Goal: Navigation & Orientation: Find specific page/section

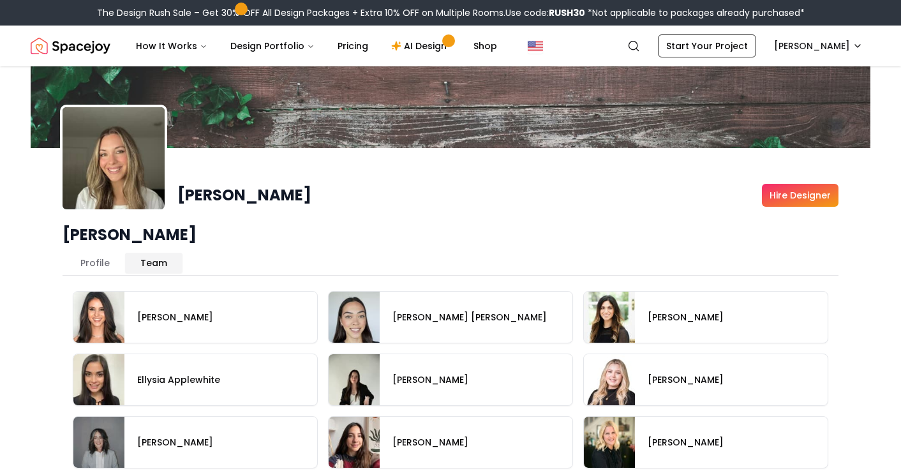
scroll to position [33, 0]
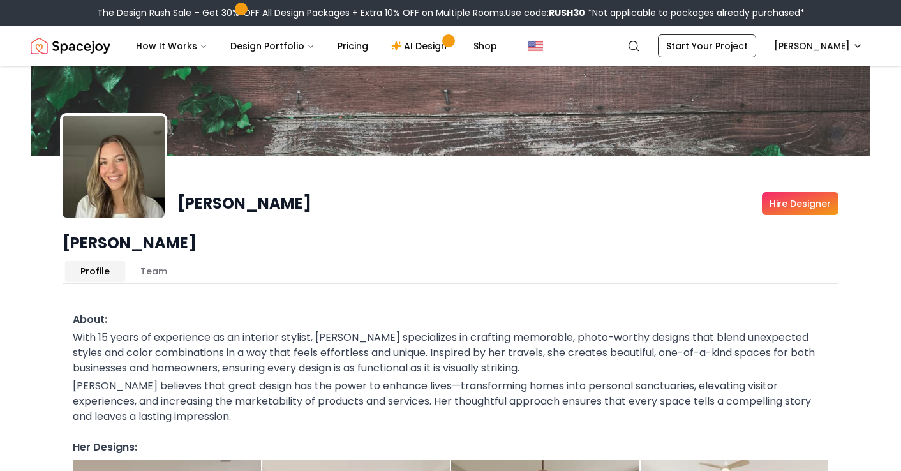
click at [100, 274] on button "Profile" at bounding box center [95, 271] width 60 height 20
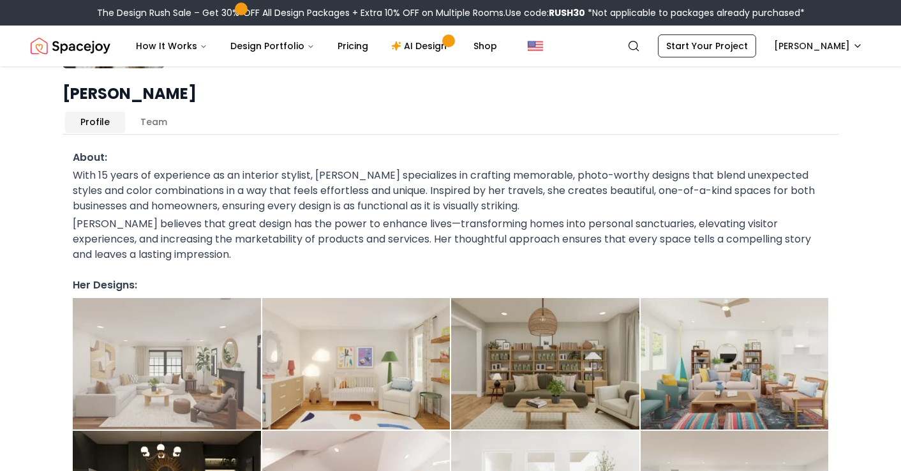
scroll to position [182, 0]
click at [150, 374] on img at bounding box center [167, 362] width 188 height 131
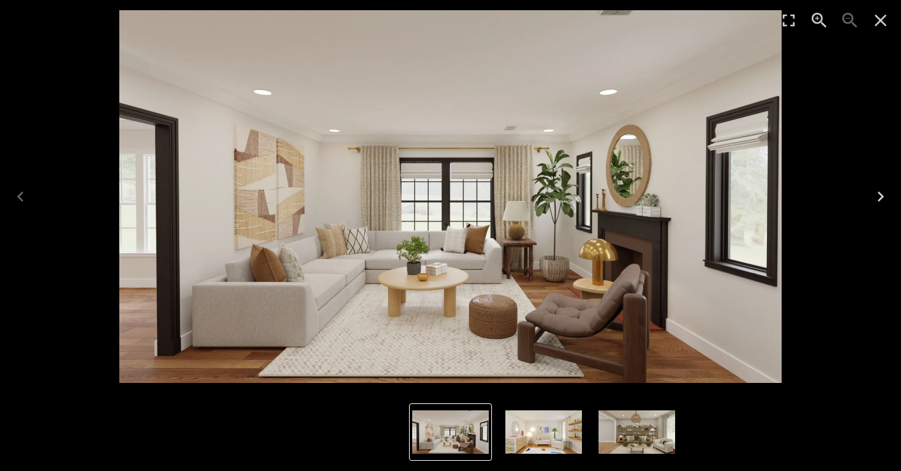
click at [880, 200] on icon "Next" at bounding box center [880, 196] width 20 height 20
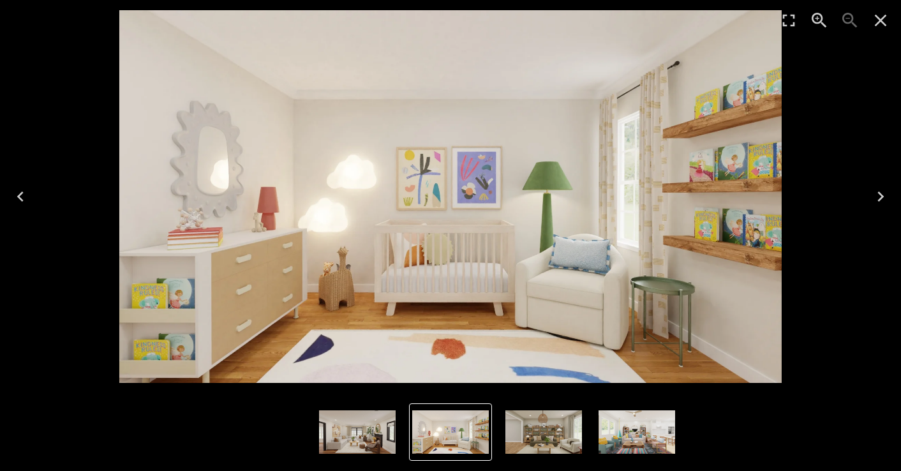
click at [880, 200] on icon "Next" at bounding box center [880, 196] width 20 height 20
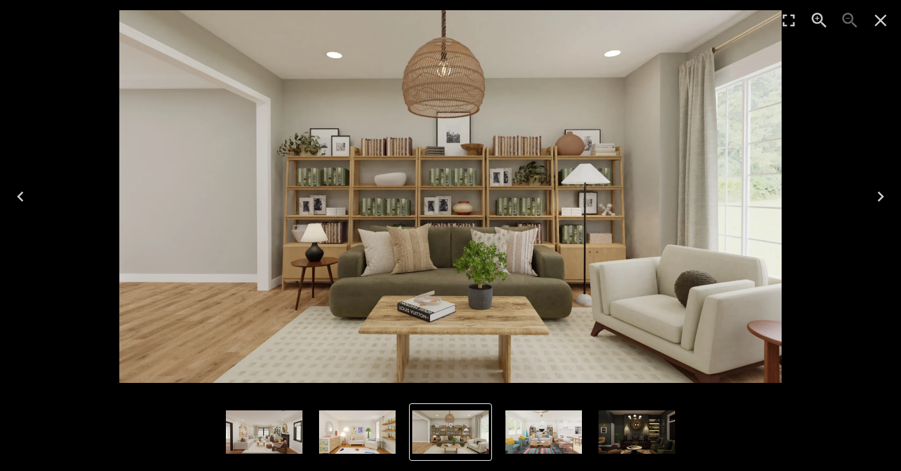
click at [880, 200] on icon "Next" at bounding box center [880, 196] width 20 height 20
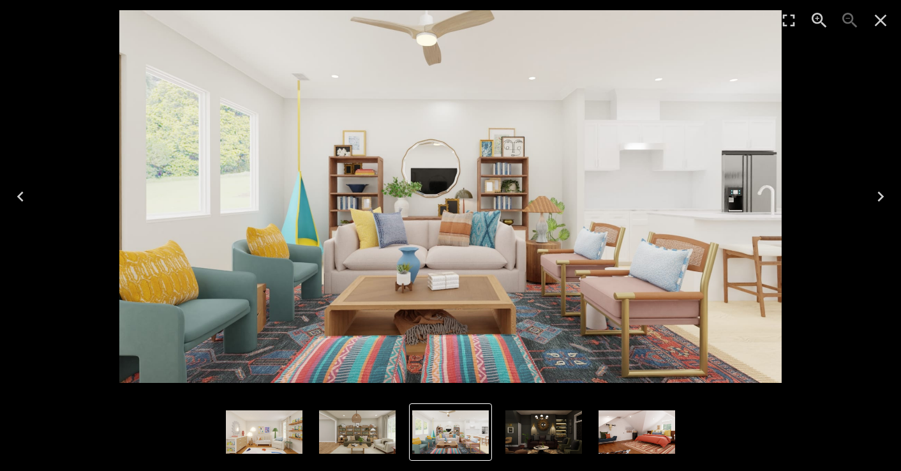
click at [880, 200] on icon "Next" at bounding box center [880, 196] width 20 height 20
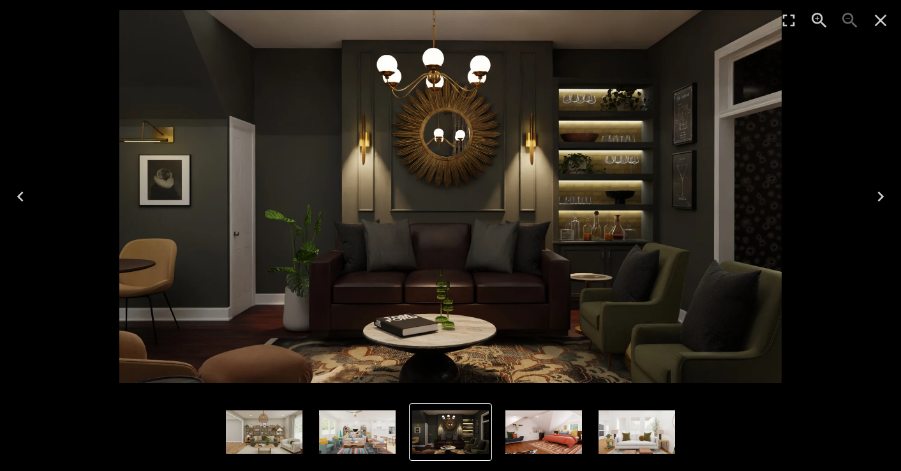
click at [880, 200] on icon "Next" at bounding box center [880, 196] width 20 height 20
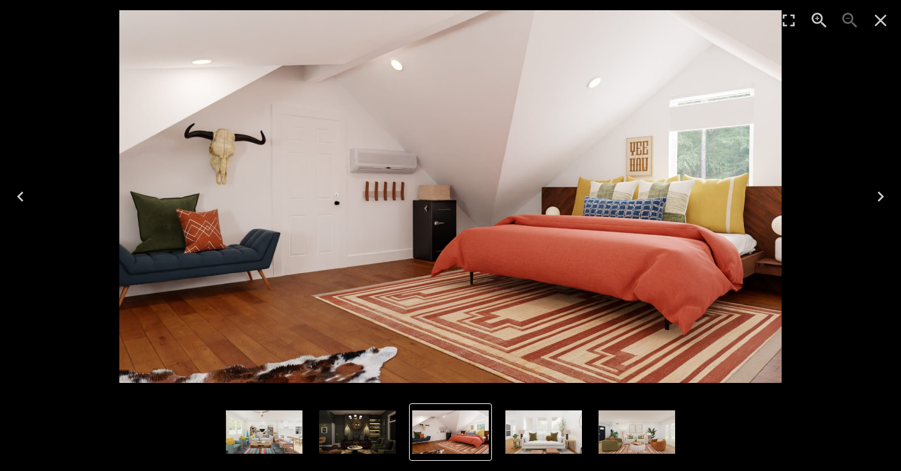
click at [880, 200] on icon "Next" at bounding box center [880, 196] width 20 height 20
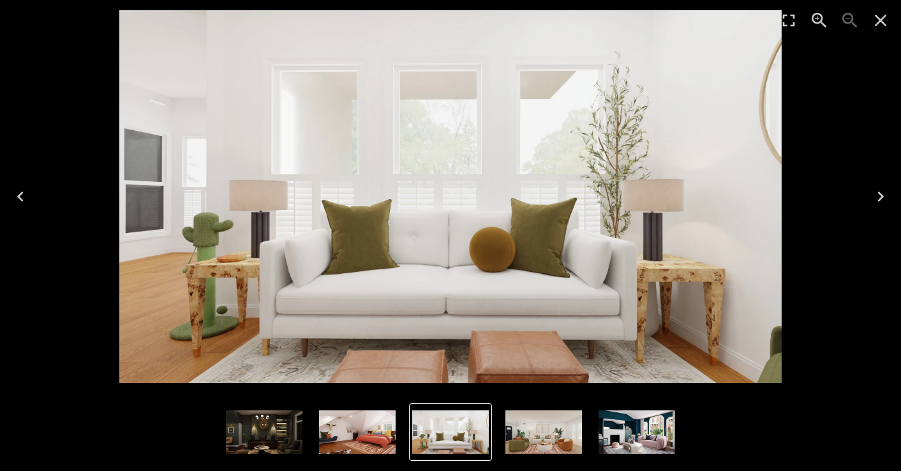
click at [880, 200] on icon "Next" at bounding box center [880, 196] width 20 height 20
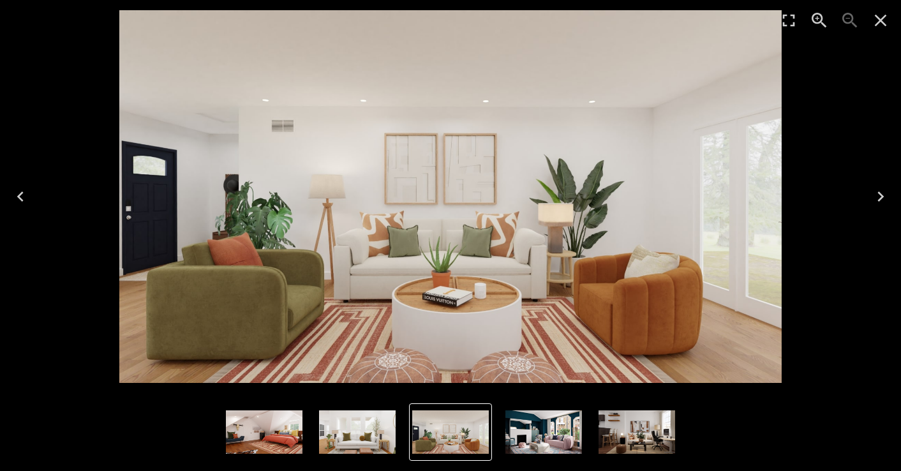
click at [880, 200] on icon "Next" at bounding box center [880, 196] width 20 height 20
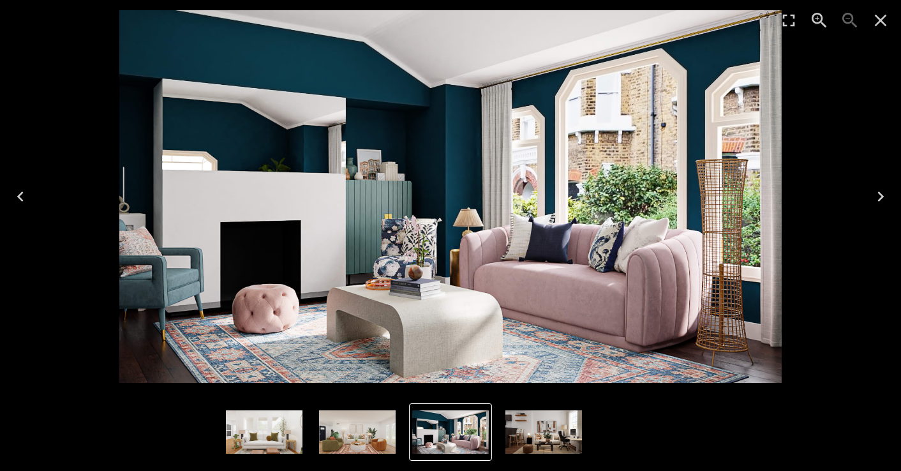
click at [880, 200] on icon "Next" at bounding box center [880, 196] width 20 height 20
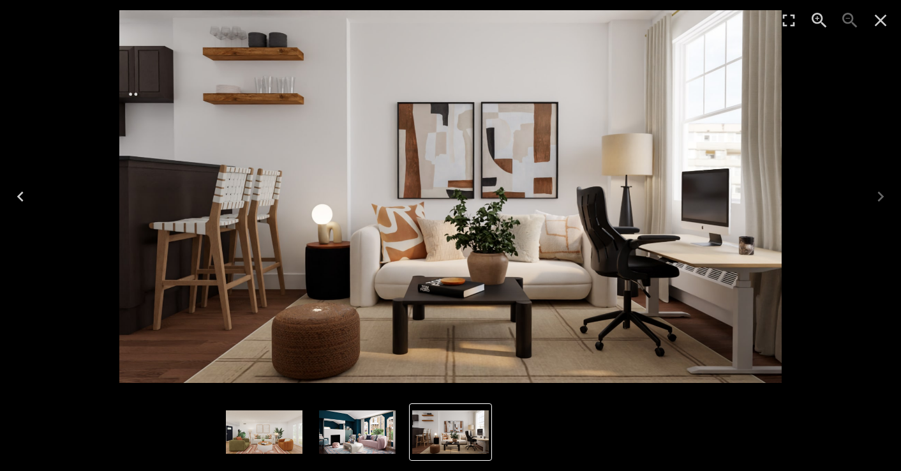
click at [888, 24] on icon "Close" at bounding box center [880, 20] width 20 height 20
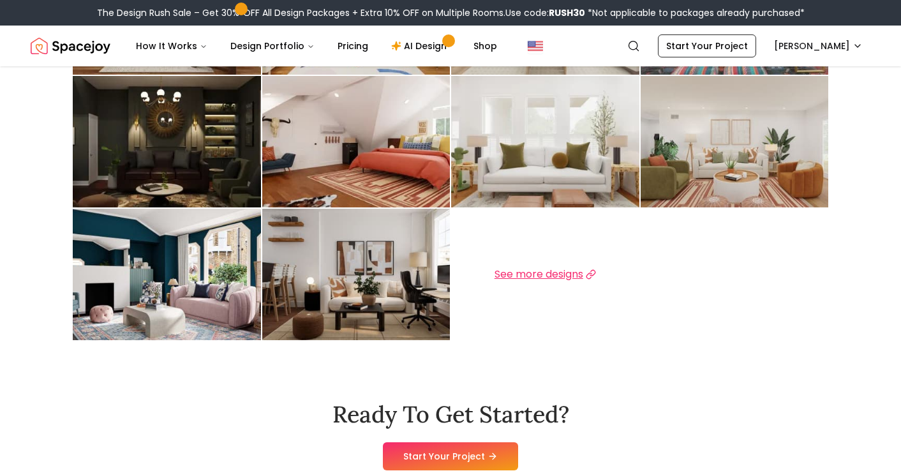
scroll to position [548, 0]
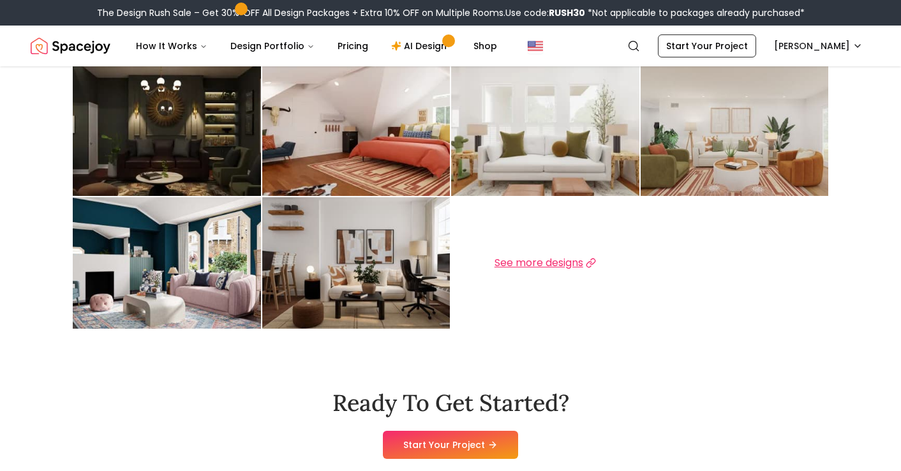
click at [558, 269] on span "See more designs" at bounding box center [538, 262] width 89 height 15
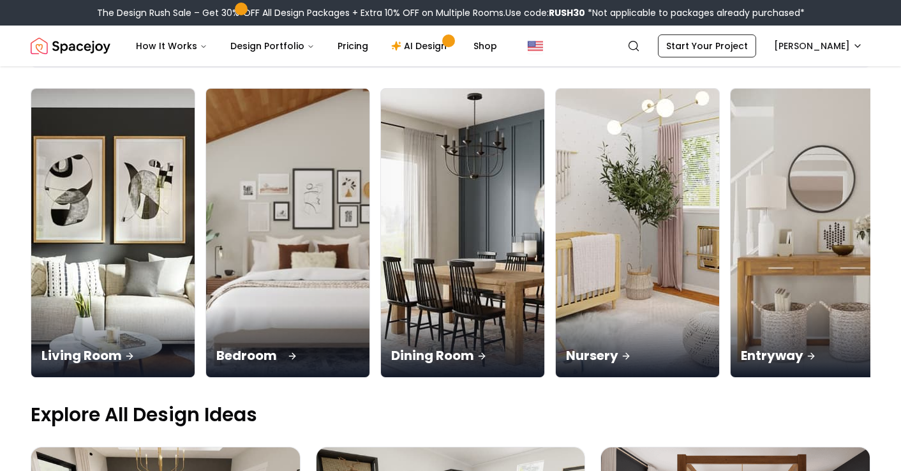
scroll to position [69, 0]
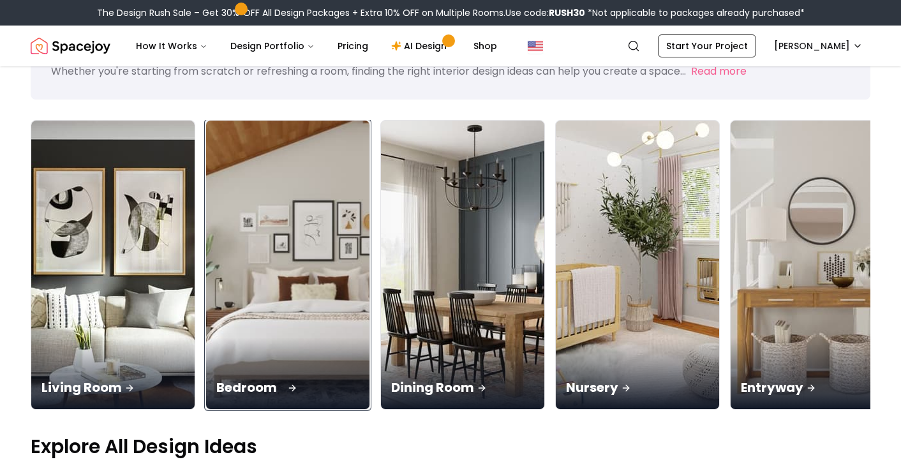
click at [214, 337] on div "Bedroom" at bounding box center [287, 372] width 163 height 71
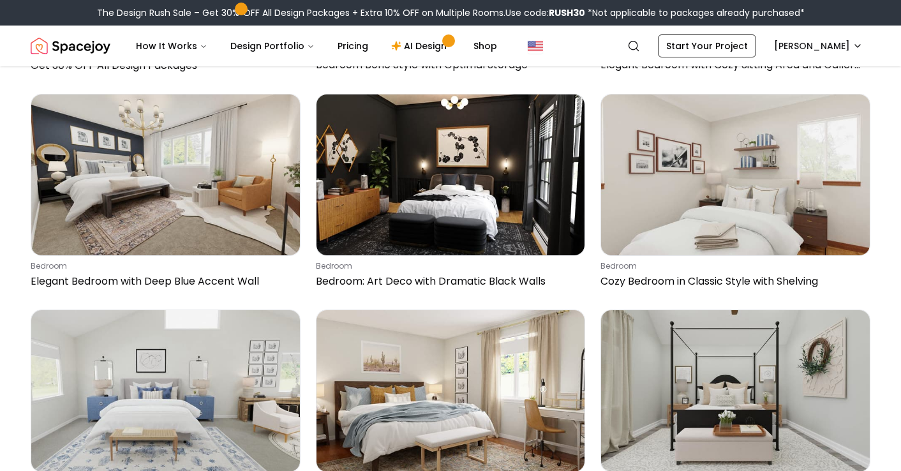
scroll to position [517, 0]
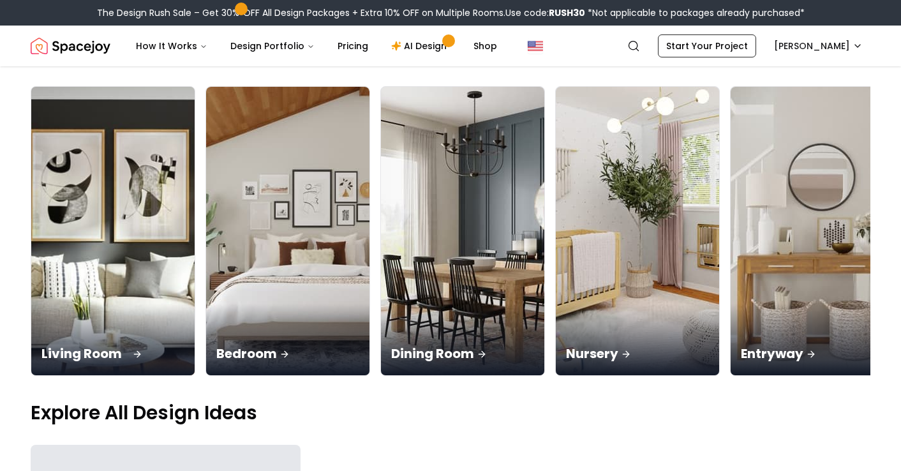
scroll to position [69, 0]
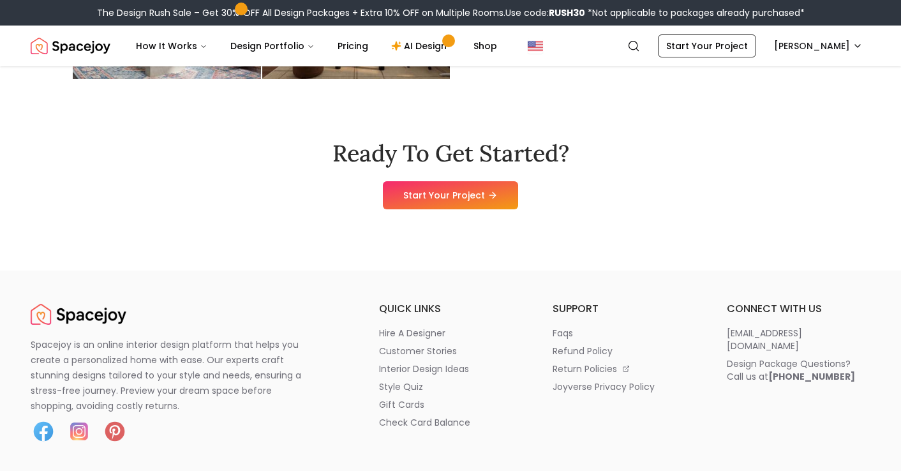
scroll to position [808, 0]
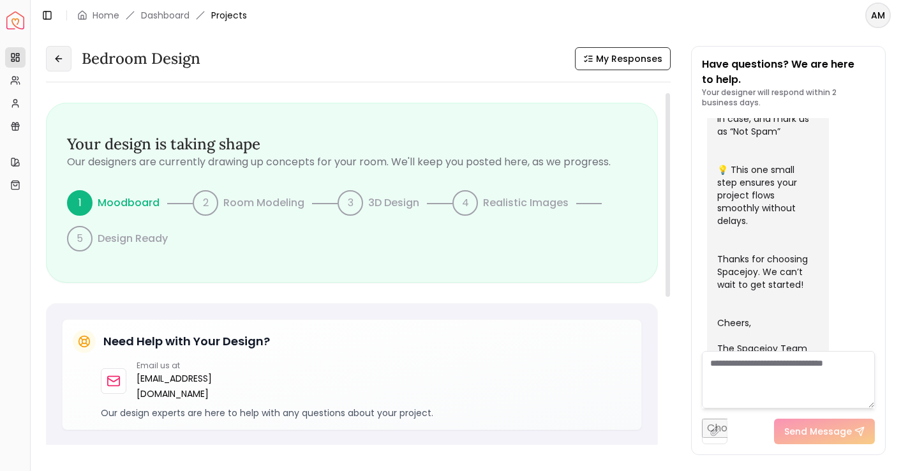
click at [59, 63] on icon at bounding box center [59, 59] width 10 height 10
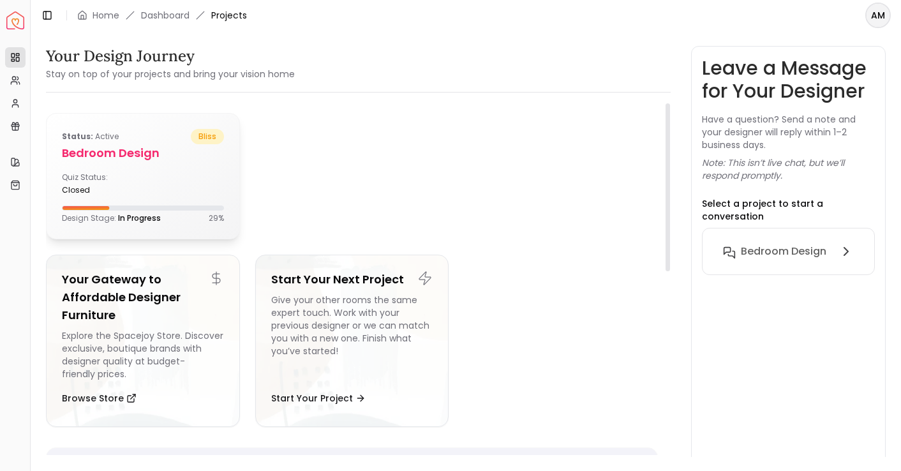
click at [123, 184] on div "Quiz Status: closed" at bounding box center [100, 183] width 76 height 23
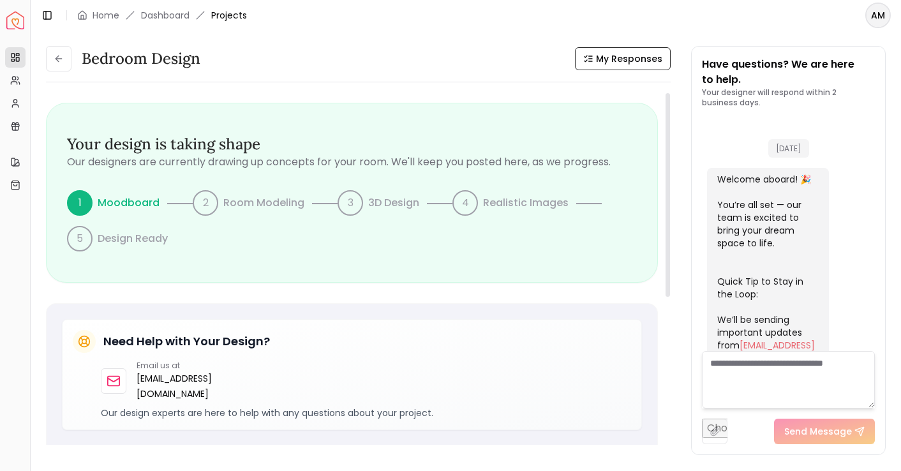
scroll to position [520, 0]
